Goal: Check status: Check status

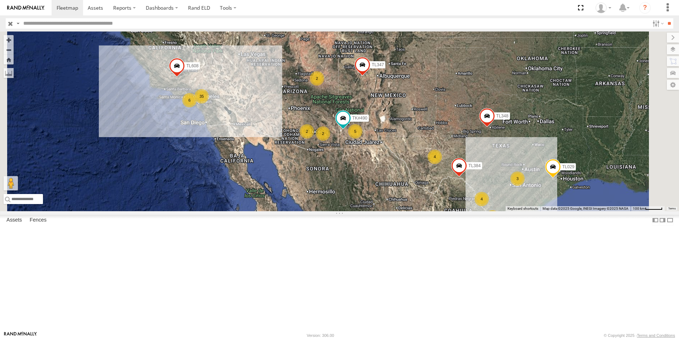
click at [36, 24] on input "text" at bounding box center [334, 23] width 629 height 10
type input "***"
click at [665, 18] on input "**" at bounding box center [669, 23] width 8 height 10
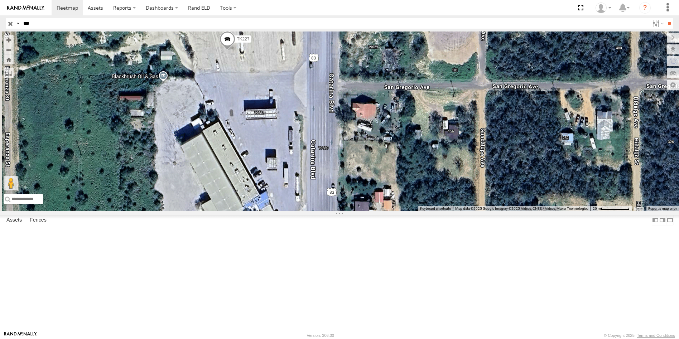
drag, startPoint x: 418, startPoint y: 94, endPoint x: 350, endPoint y: 196, distance: 122.4
click at [350, 196] on div "TK227" at bounding box center [339, 122] width 679 height 180
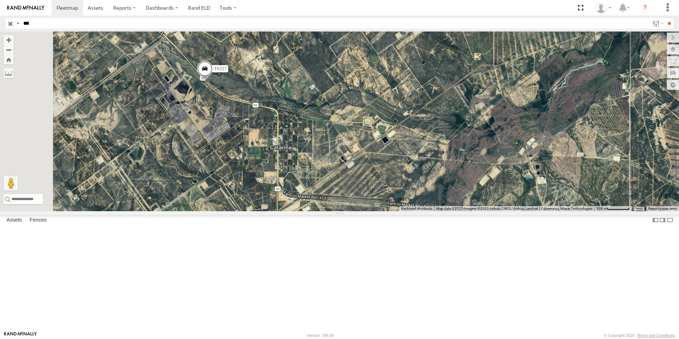
drag, startPoint x: 255, startPoint y: 126, endPoint x: 306, endPoint y: 162, distance: 63.2
click at [306, 162] on div "TK227" at bounding box center [339, 122] width 679 height 180
click at [213, 81] on span at bounding box center [205, 70] width 16 height 19
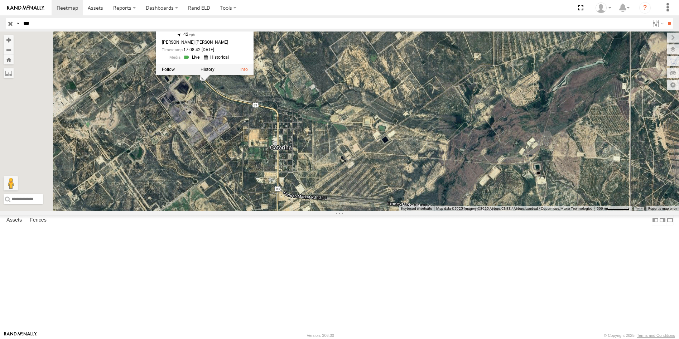
click at [280, 167] on div "TK227 TK227 All Assets S US Highway 83 Catarina 28.35974 , -99.63158 42 JOSE E …" at bounding box center [339, 122] width 679 height 180
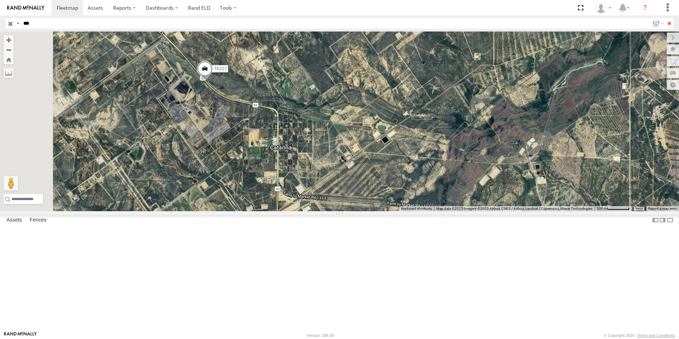
click at [213, 81] on span at bounding box center [205, 70] width 16 height 19
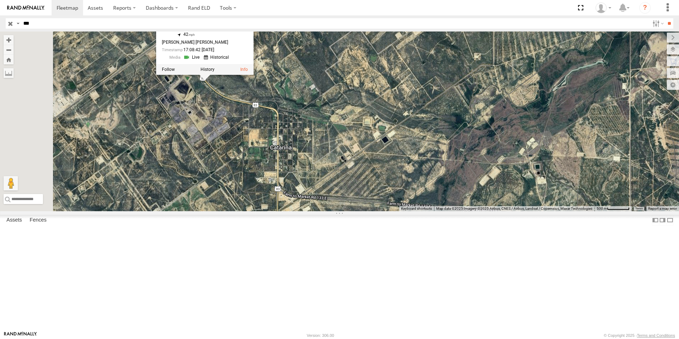
click at [202, 61] on link at bounding box center [192, 57] width 18 height 7
